Goal: Information Seeking & Learning: Check status

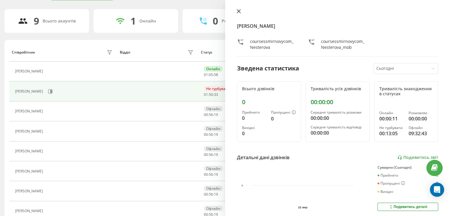
click at [239, 12] on icon at bounding box center [239, 11] width 4 height 4
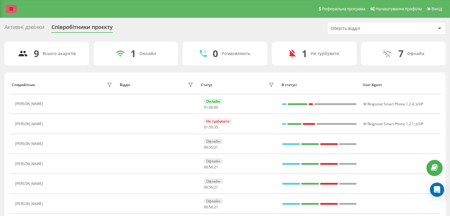
click at [11, 9] on icon at bounding box center [11, 9] width 4 height 4
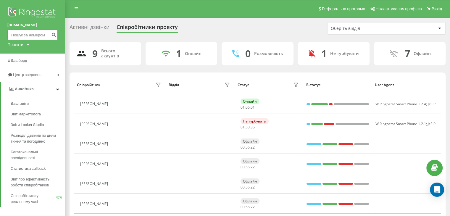
click at [18, 36] on input at bounding box center [32, 35] width 50 height 11
paste input "380966906470"
type input "380966906470"
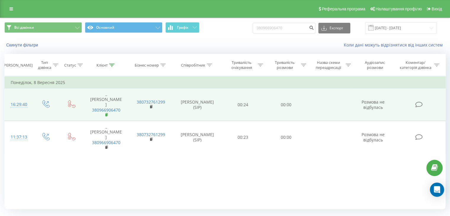
click at [107, 113] on icon at bounding box center [106, 115] width 3 height 4
